Goal: Task Accomplishment & Management: Manage account settings

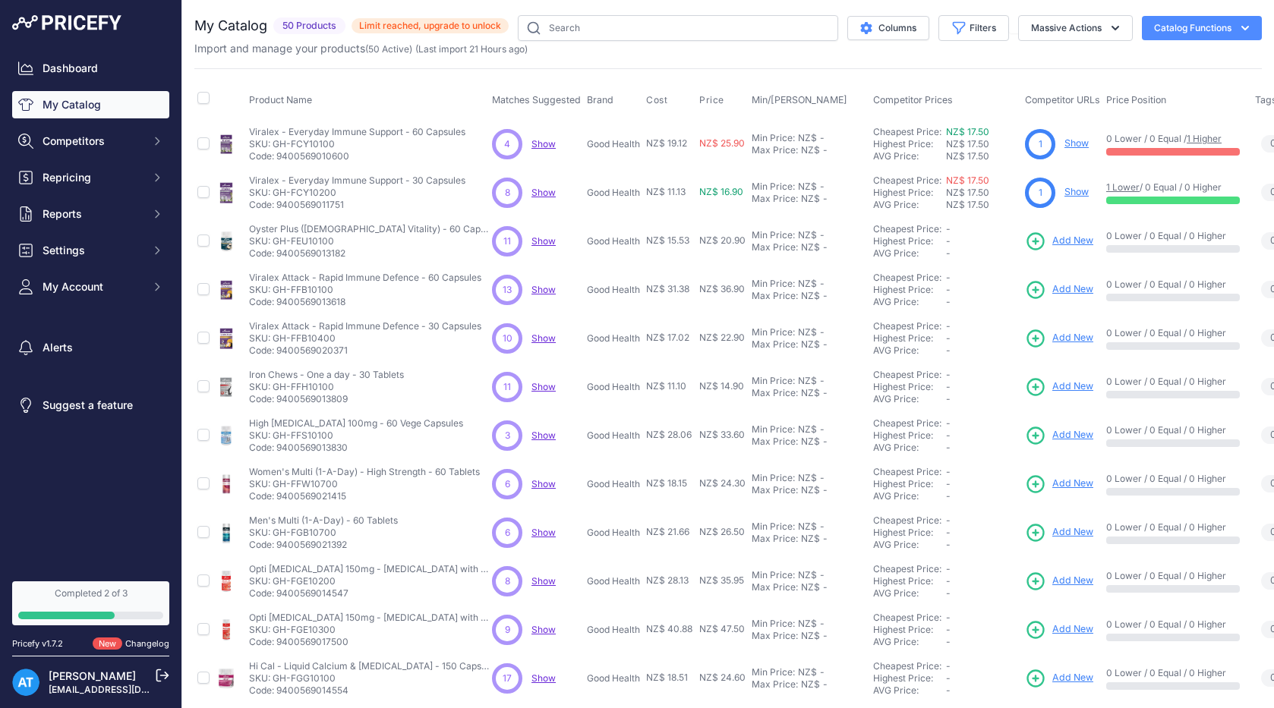
scroll to position [203, 0]
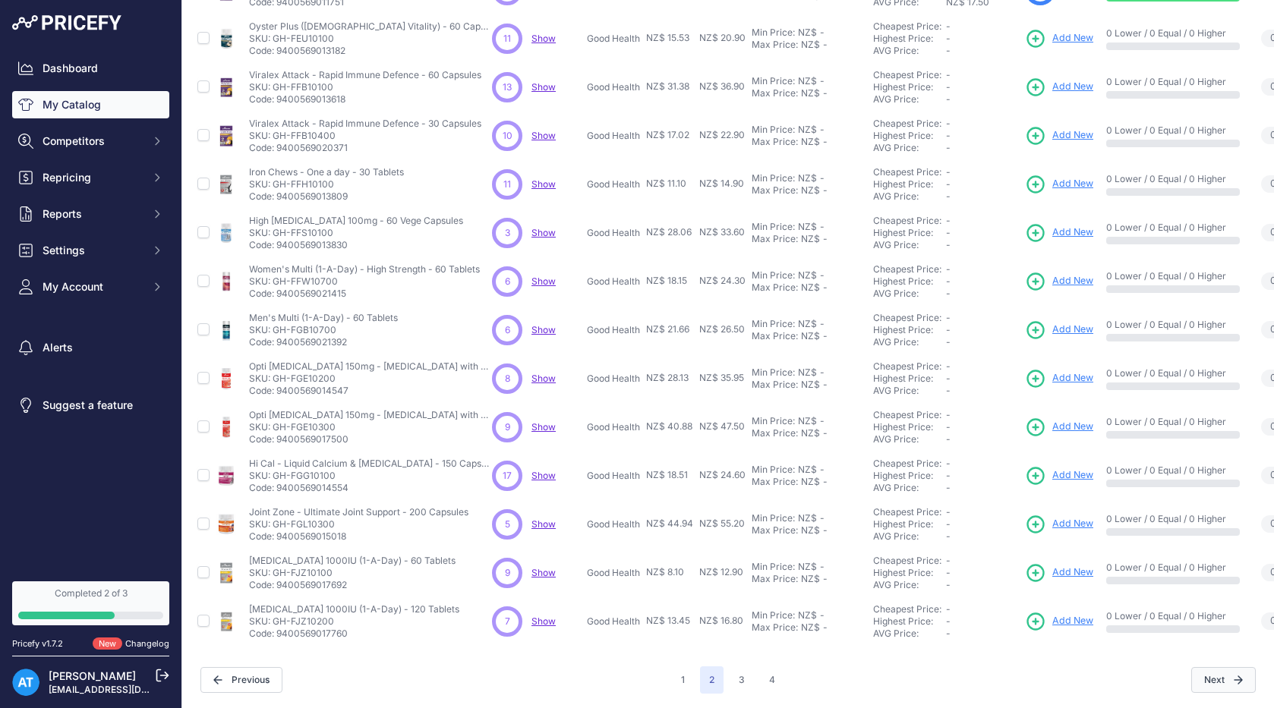
click at [1213, 679] on button "Next" at bounding box center [1223, 680] width 65 height 26
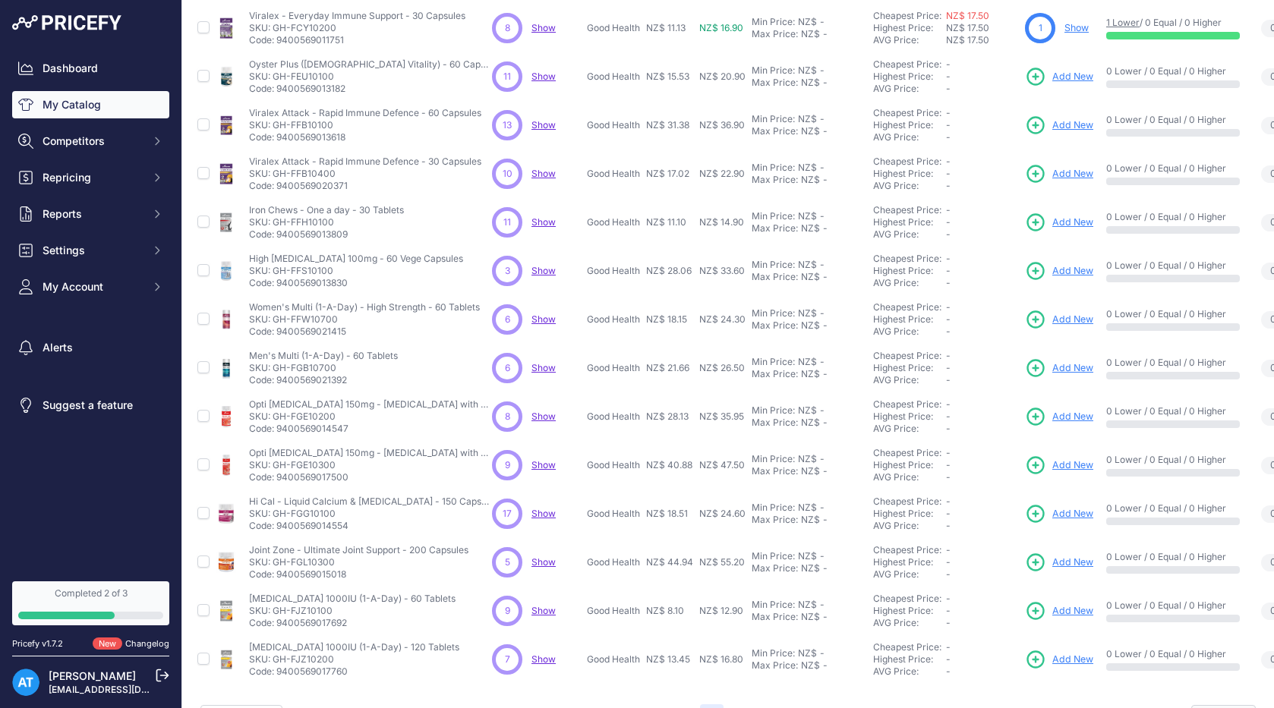
scroll to position [241, 0]
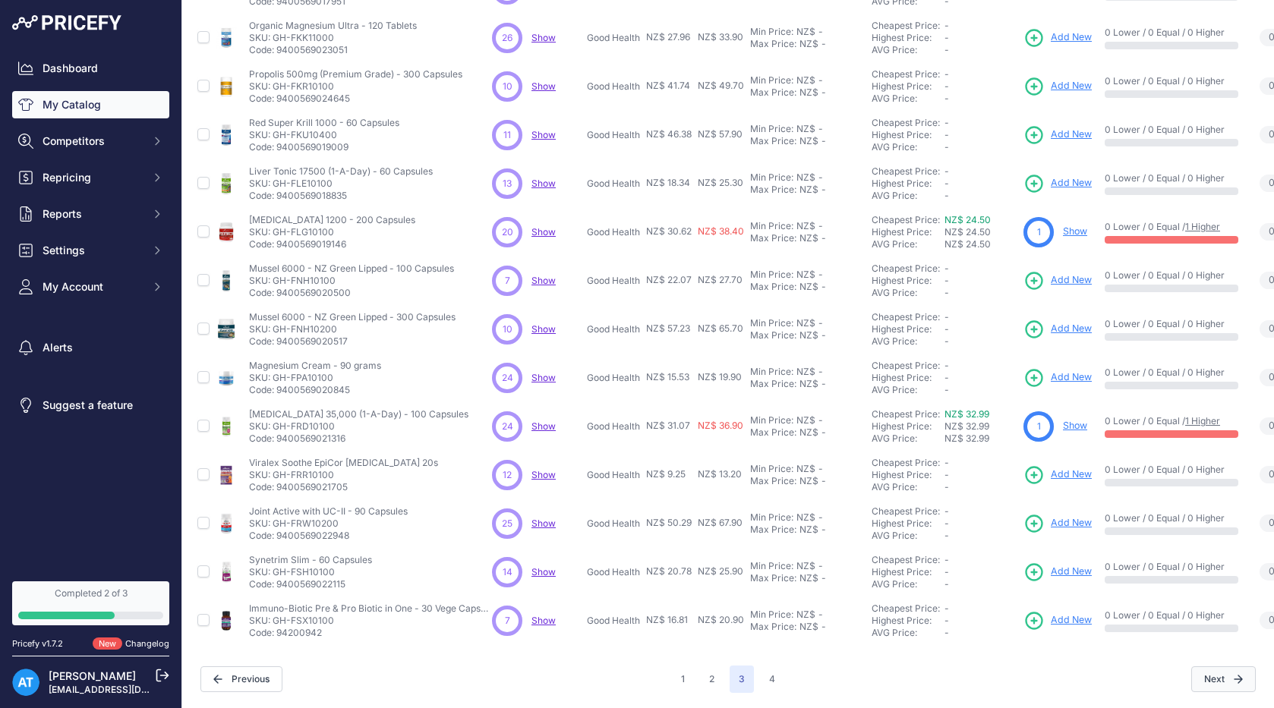
scroll to position [203, 0]
click at [680, 676] on button "1" at bounding box center [683, 679] width 22 height 27
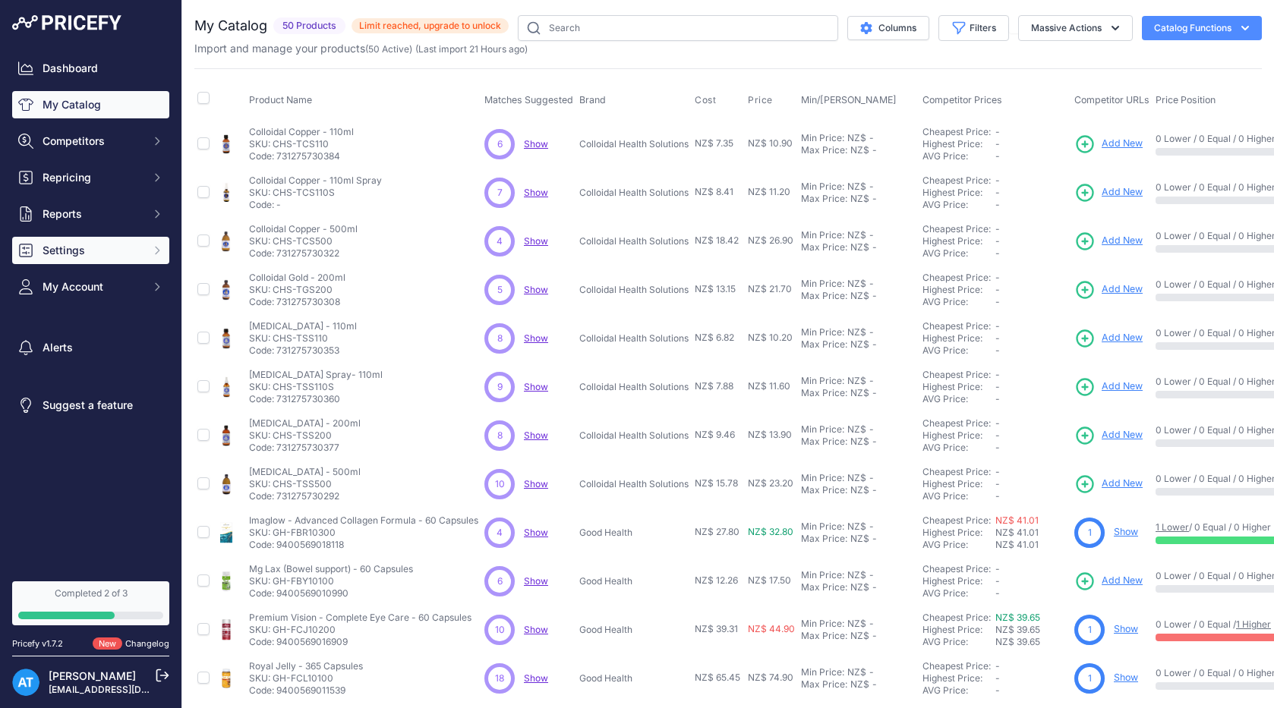
click at [106, 257] on span "Settings" at bounding box center [92, 250] width 99 height 15
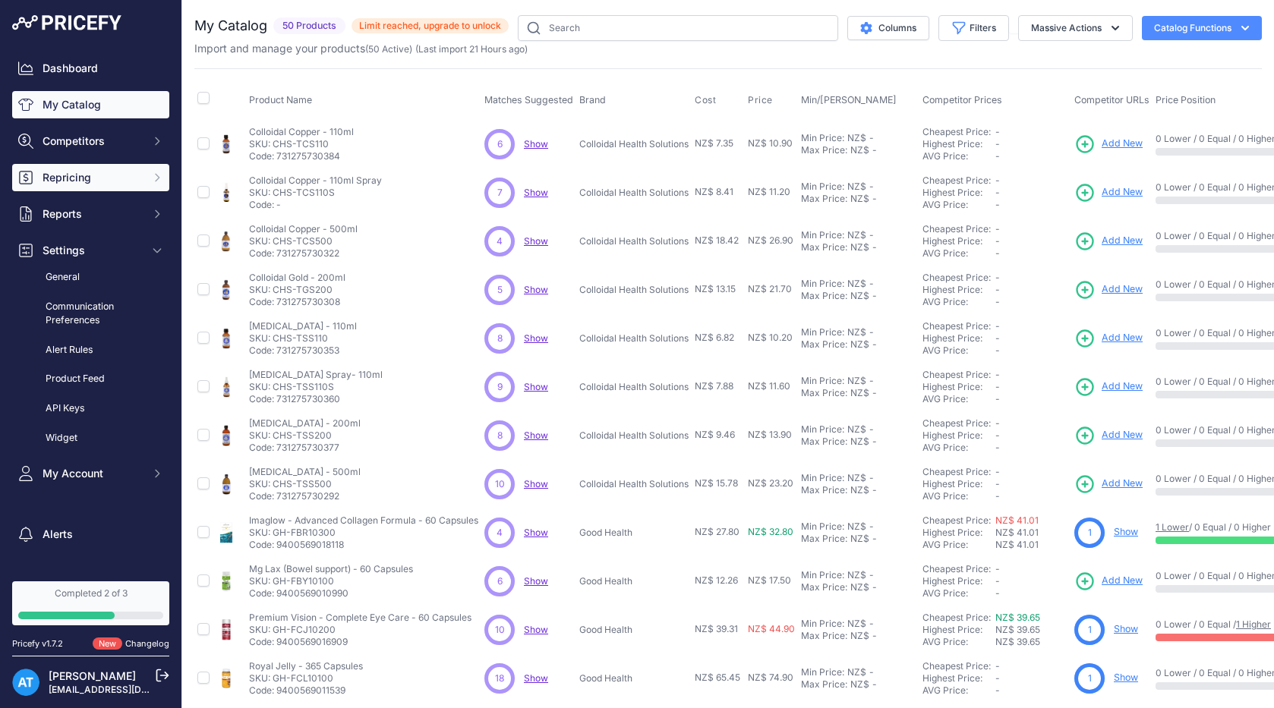
click at [116, 184] on span "Repricing" at bounding box center [92, 177] width 99 height 15
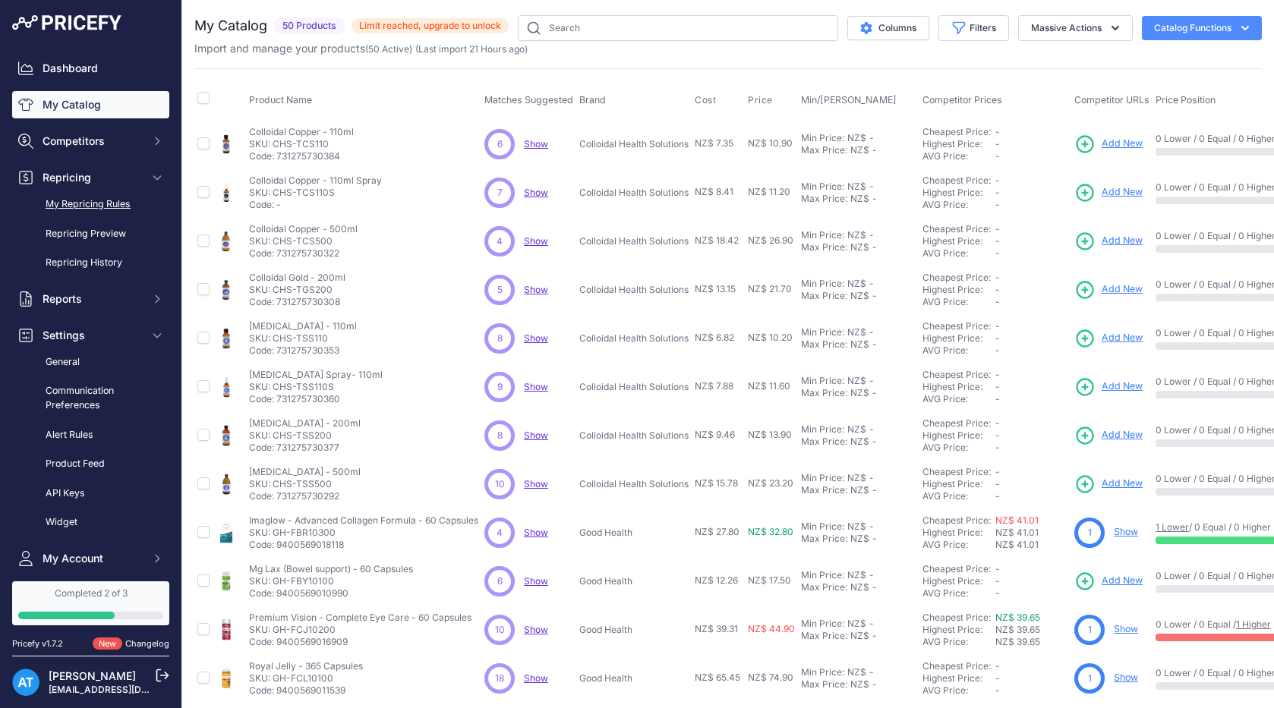
click at [115, 202] on link "My Repricing Rules" at bounding box center [90, 204] width 157 height 27
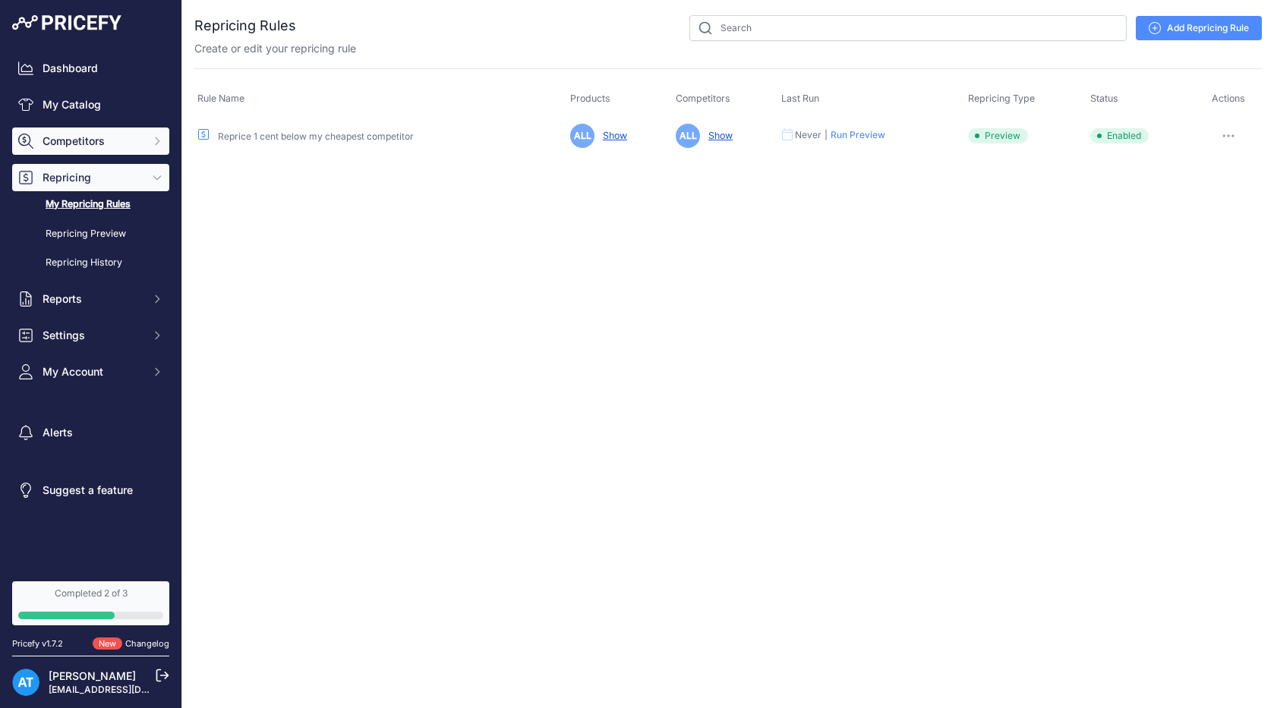
click at [91, 143] on span "Competitors" at bounding box center [92, 141] width 99 height 15
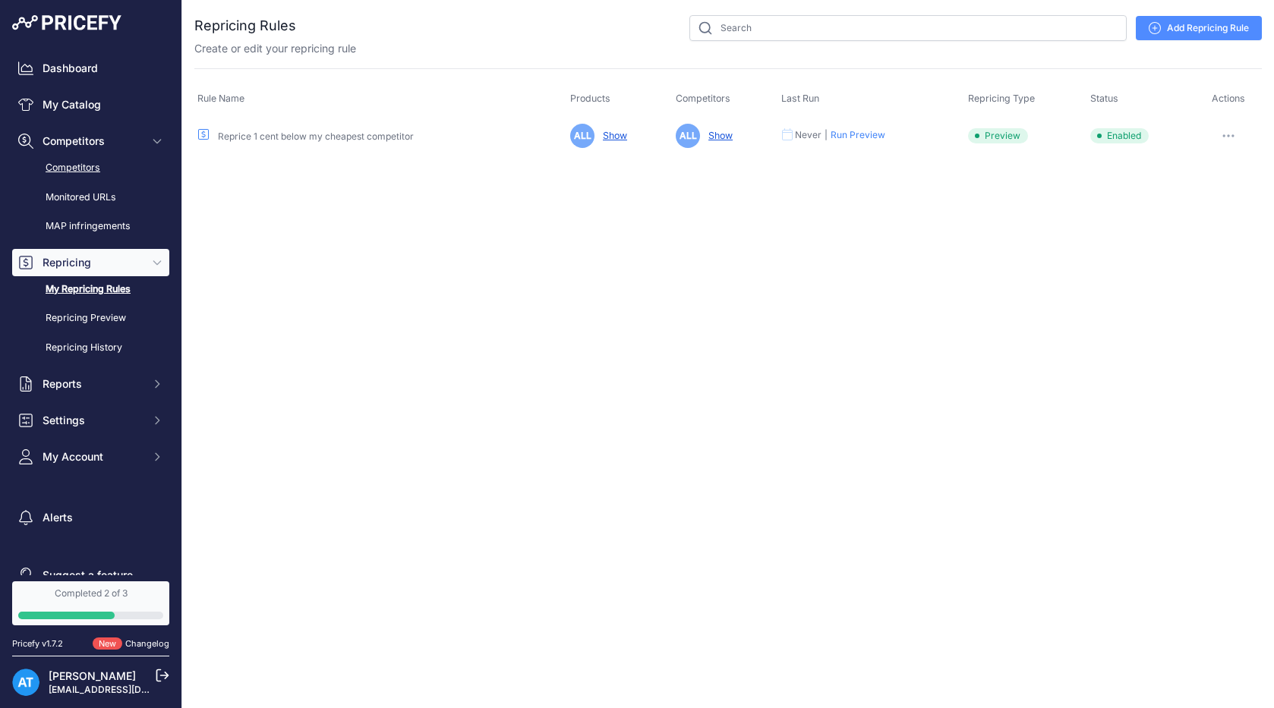
click at [87, 166] on link "Competitors" at bounding box center [90, 168] width 157 height 27
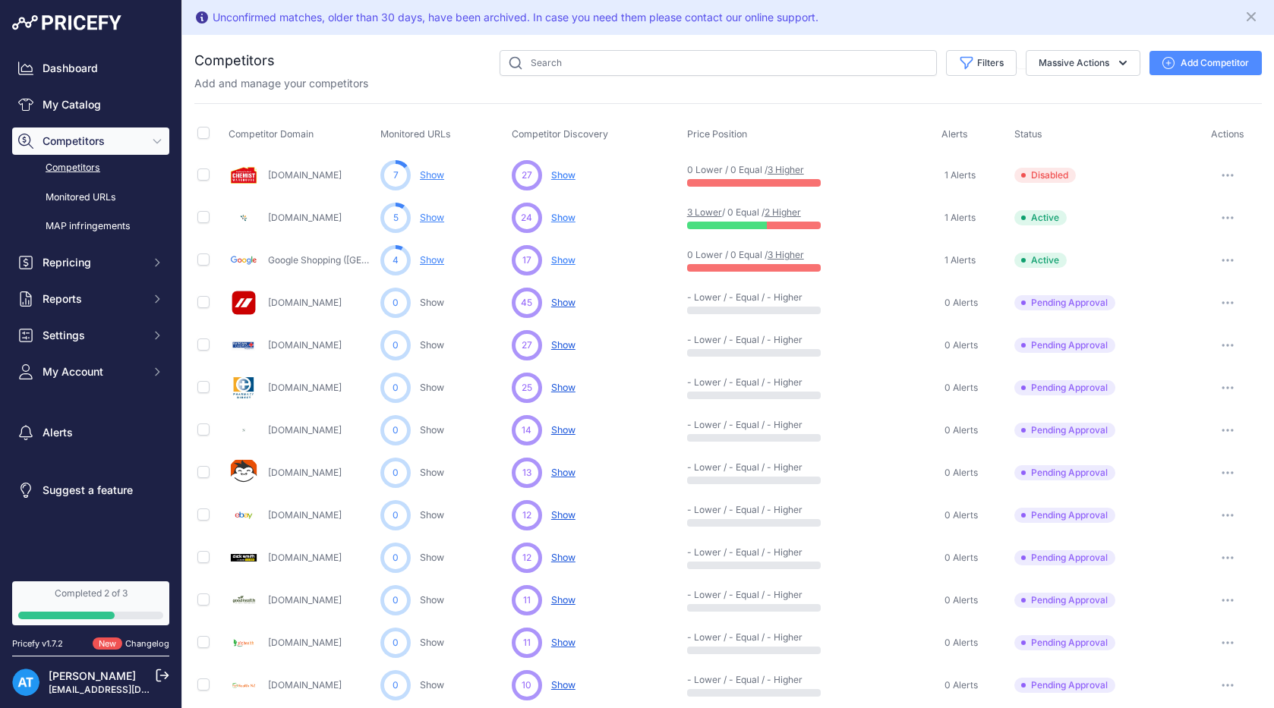
click at [1228, 175] on icon "button" at bounding box center [1228, 176] width 2 height 2
click at [1176, 232] on button "Enable" at bounding box center [1195, 231] width 127 height 24
click at [786, 210] on link "2 Higher" at bounding box center [782, 211] width 36 height 11
click at [565, 175] on span "Show" at bounding box center [563, 174] width 24 height 11
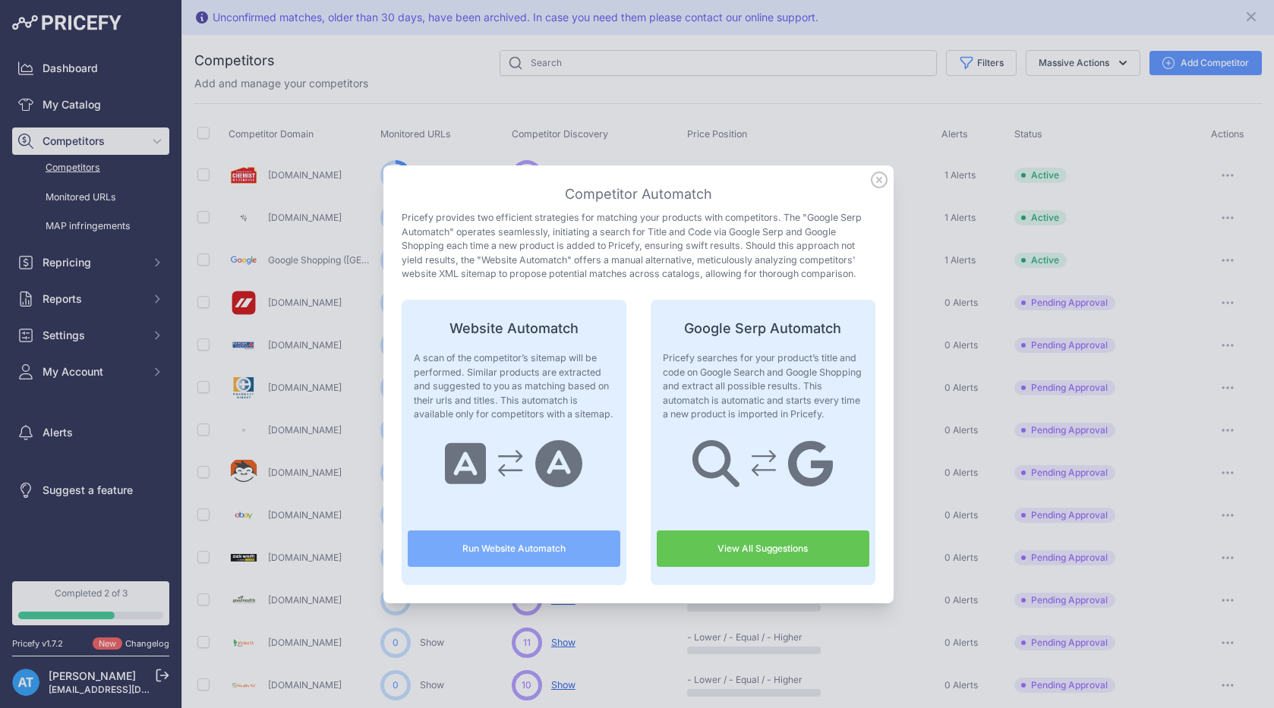
click at [877, 179] on icon at bounding box center [878, 179] width 15 height 15
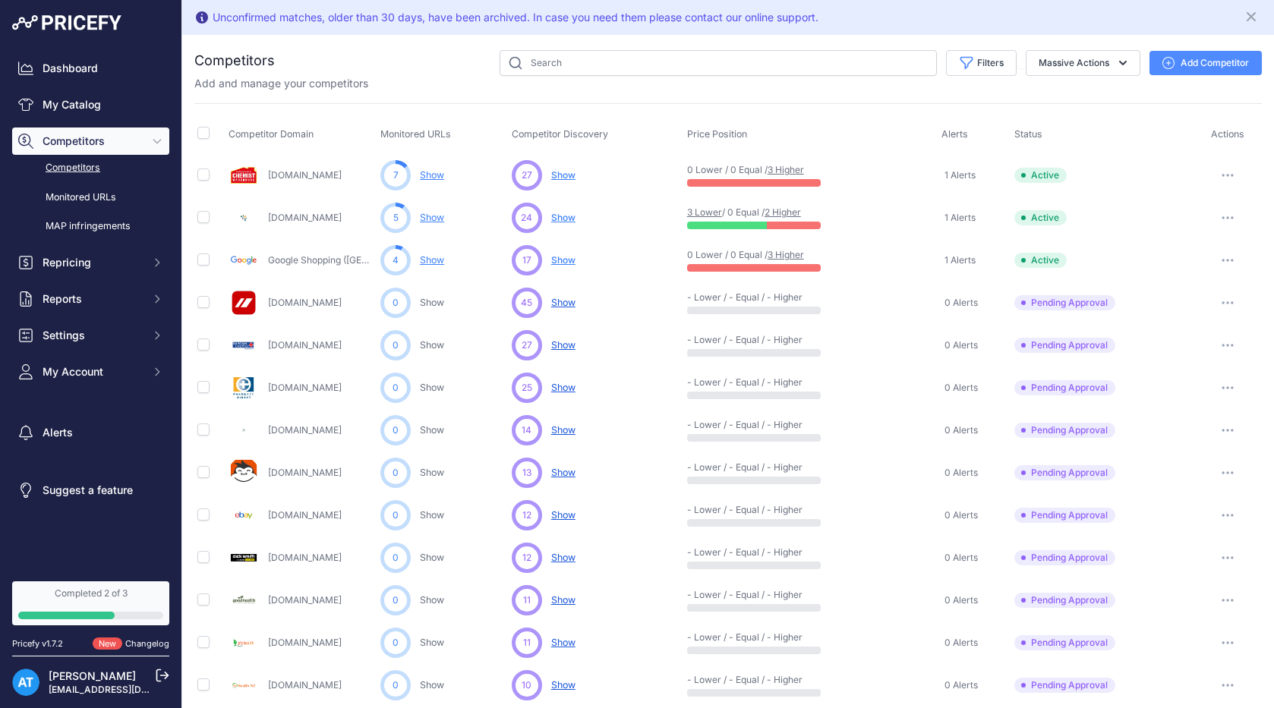
click at [784, 169] on link "3 Higher" at bounding box center [785, 169] width 36 height 11
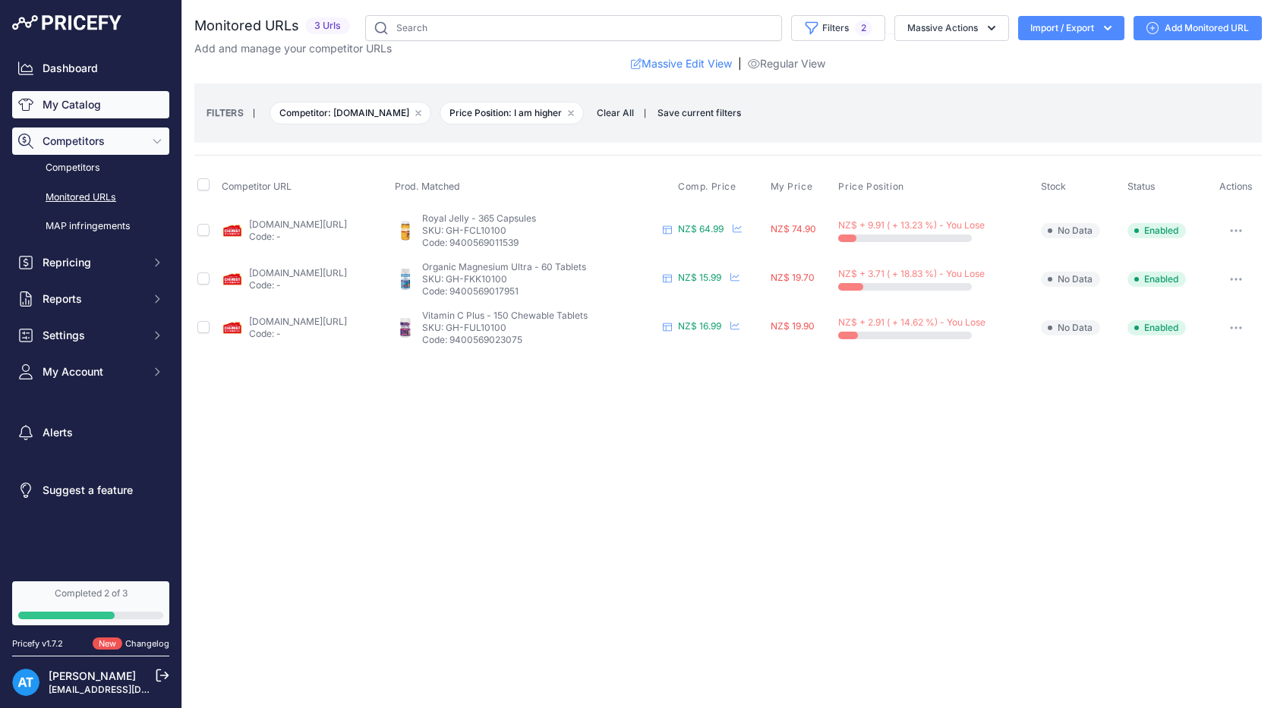
click at [110, 106] on link "My Catalog" at bounding box center [90, 104] width 157 height 27
